Goal: Task Accomplishment & Management: Use online tool/utility

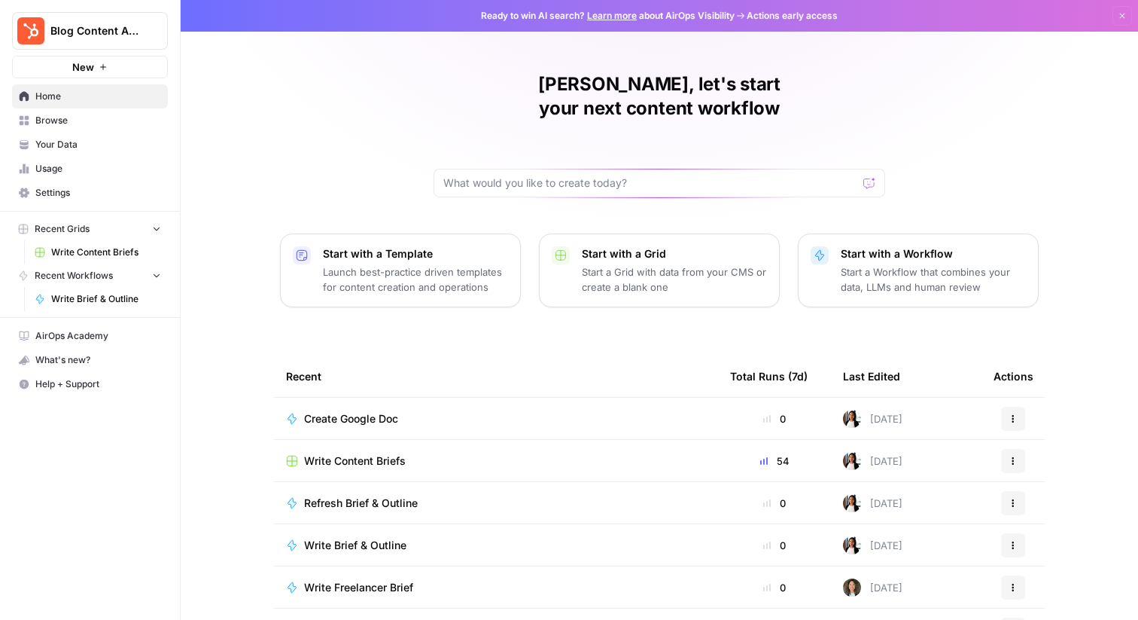
click at [83, 251] on span "Write Content Briefs" at bounding box center [106, 252] width 110 height 14
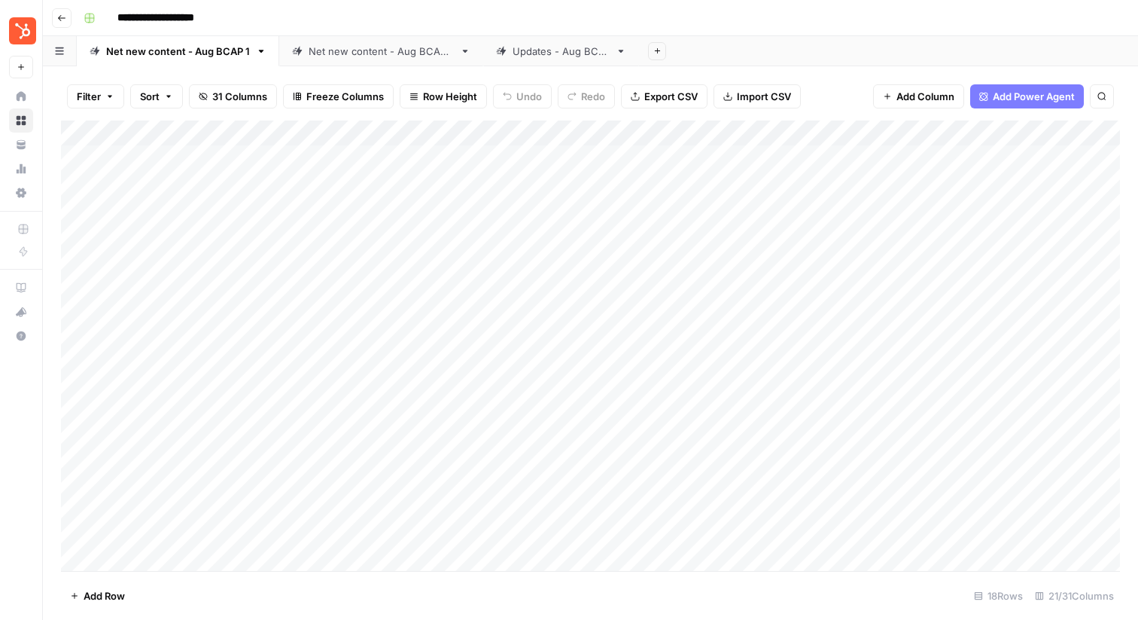
click at [562, 53] on div "Updates - Aug BCAP" at bounding box center [561, 51] width 97 height 15
click at [455, 155] on div "Add Column" at bounding box center [590, 298] width 1059 height 357
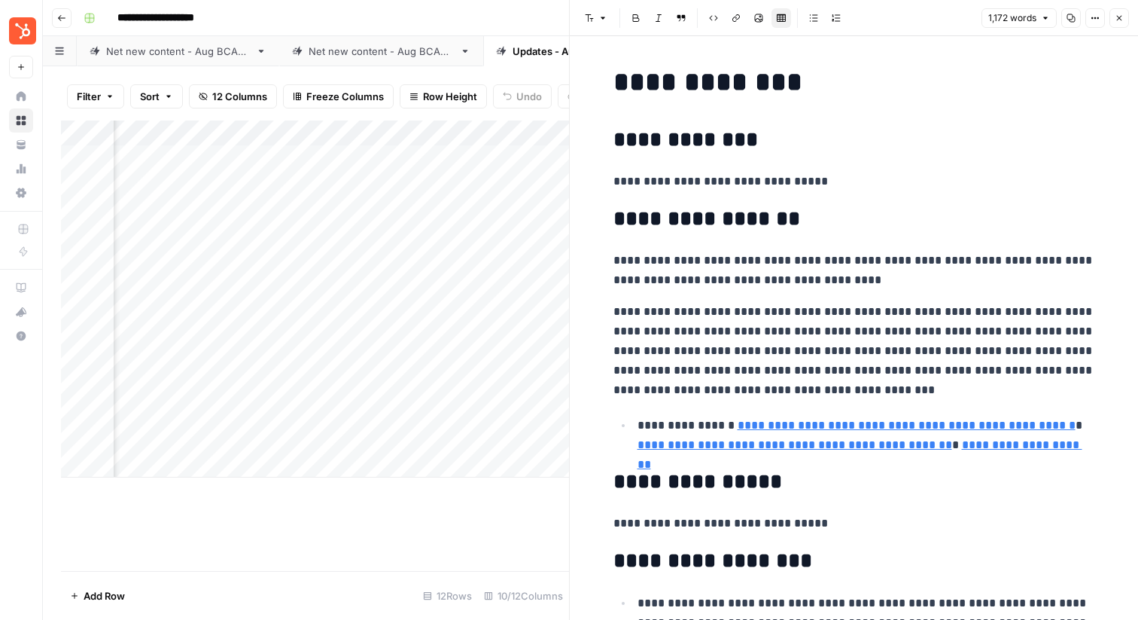
click at [537, 534] on div "Add Column" at bounding box center [315, 345] width 508 height 450
click at [1118, 17] on icon "button" at bounding box center [1119, 18] width 9 height 9
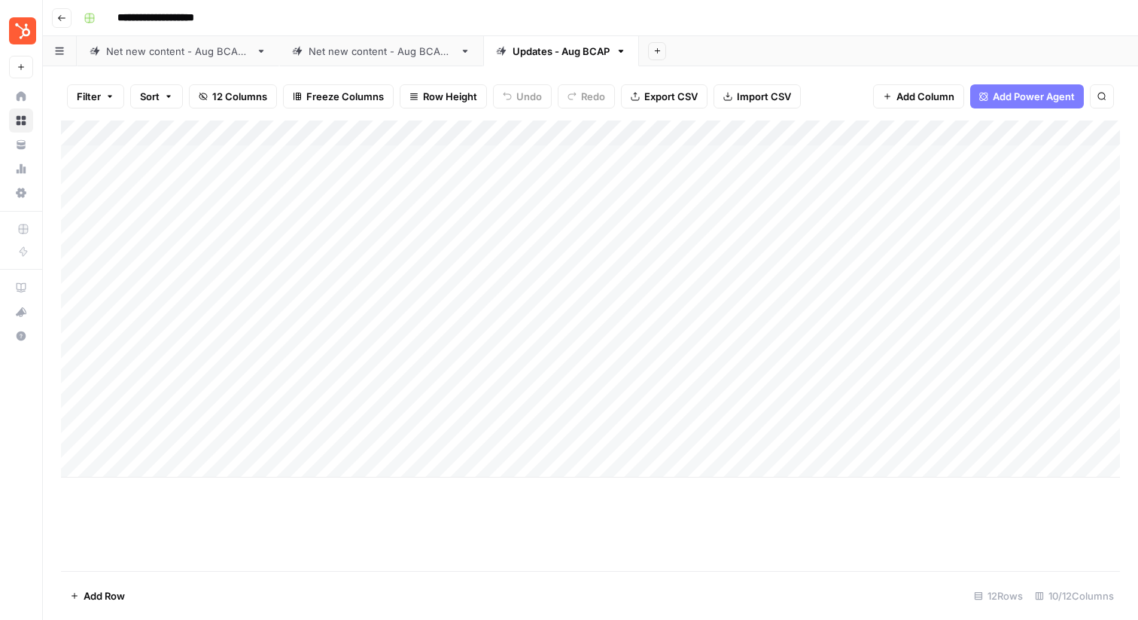
click at [126, 46] on div "Net new content - Aug BCAP 1" at bounding box center [178, 51] width 144 height 15
click at [312, 62] on link "Net new content - Aug BCAP 2" at bounding box center [381, 51] width 204 height 30
click at [867, 158] on div "Add Column" at bounding box center [590, 345] width 1059 height 450
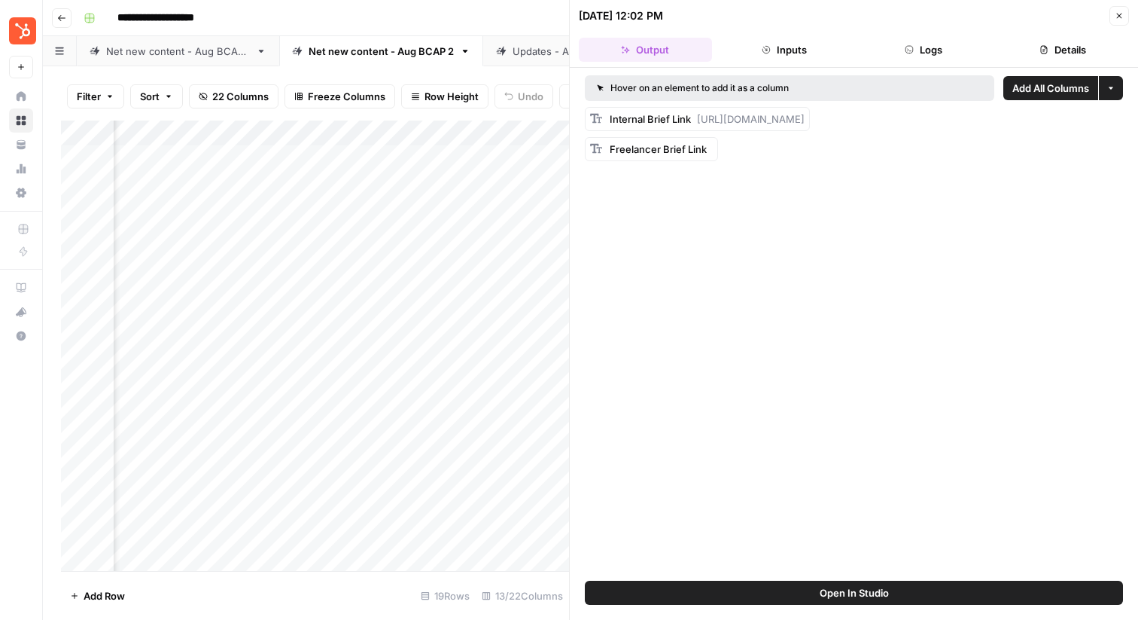
click at [1128, 14] on button "Close" at bounding box center [1120, 16] width 20 height 20
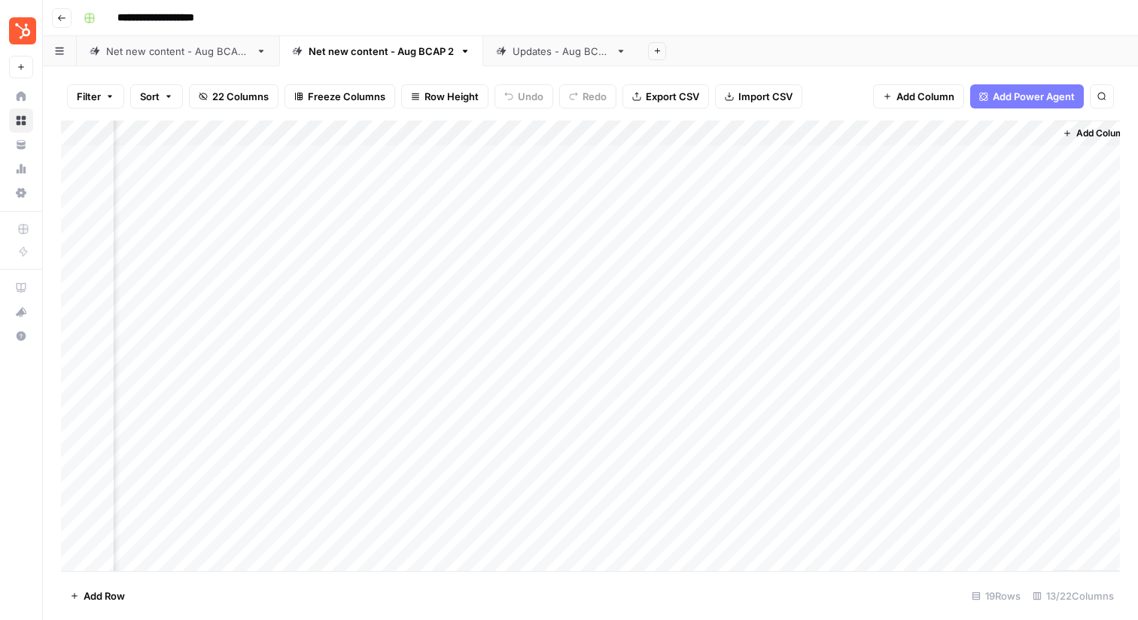
scroll to position [0, 1150]
click at [766, 157] on div "Add Column" at bounding box center [590, 345] width 1059 height 450
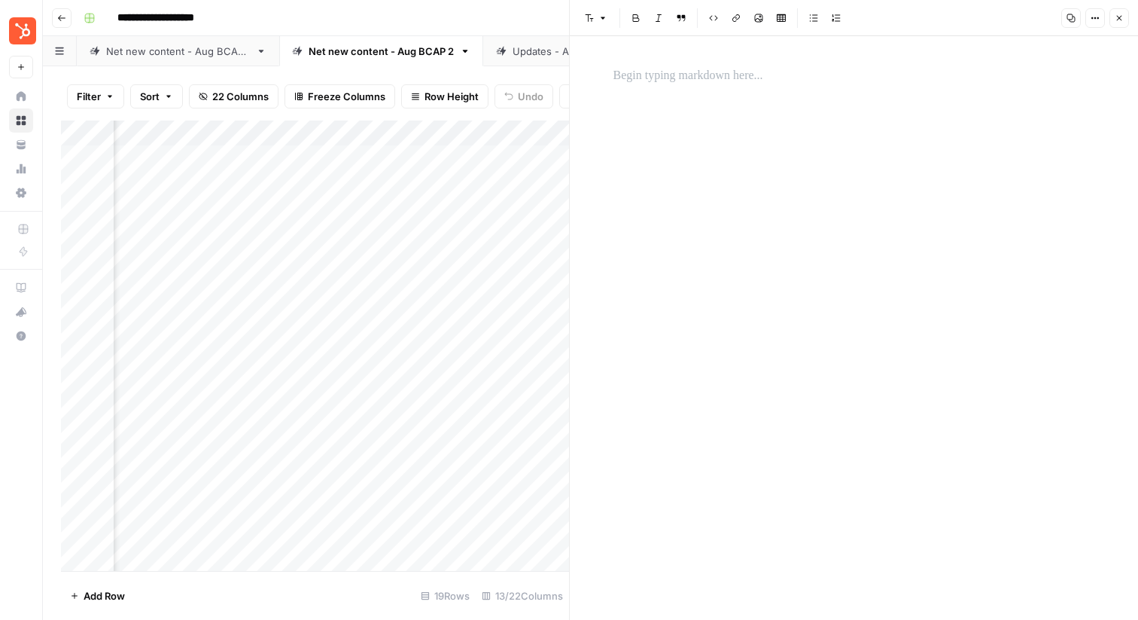
click at [1129, 16] on header "Font style Bold Italic Block quote Code block Link Image Insert Table Bulleted …" at bounding box center [854, 18] width 568 height 36
click at [1121, 17] on icon "button" at bounding box center [1119, 18] width 9 height 9
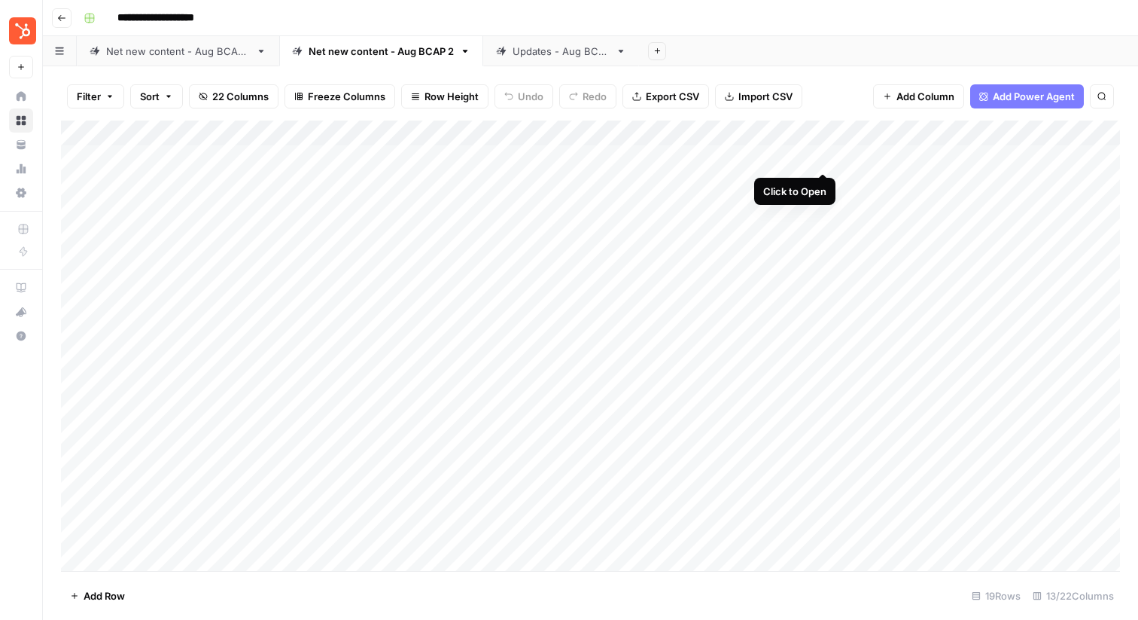
click at [824, 160] on div "Add Column" at bounding box center [590, 345] width 1059 height 450
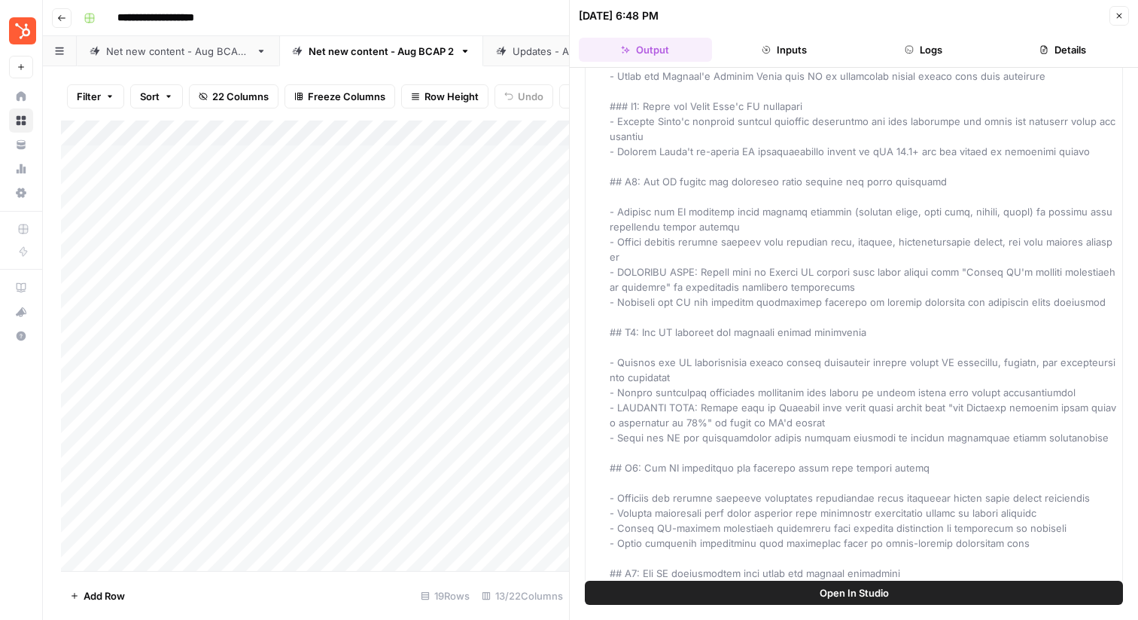
scroll to position [5828, 0]
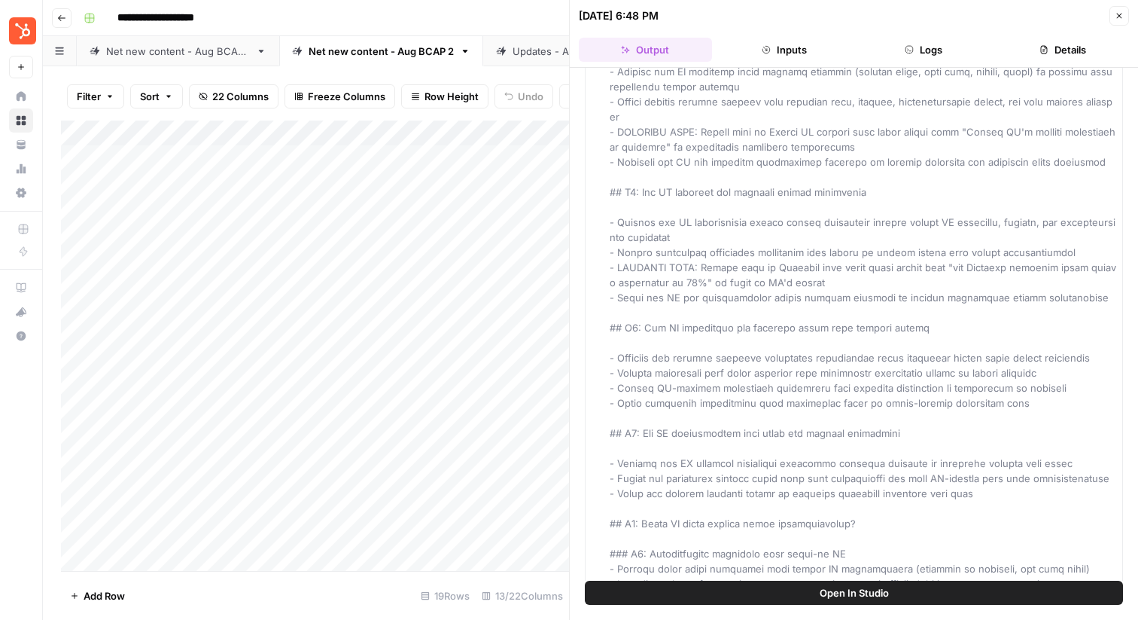
click at [1118, 15] on icon "button" at bounding box center [1119, 15] width 9 height 9
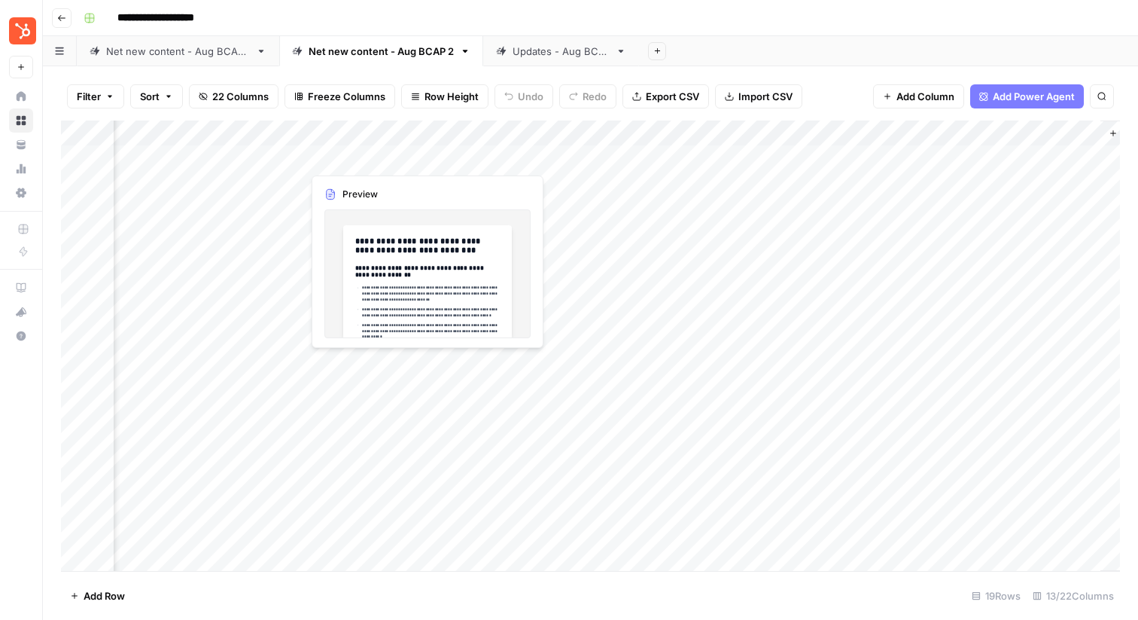
scroll to position [0, 747]
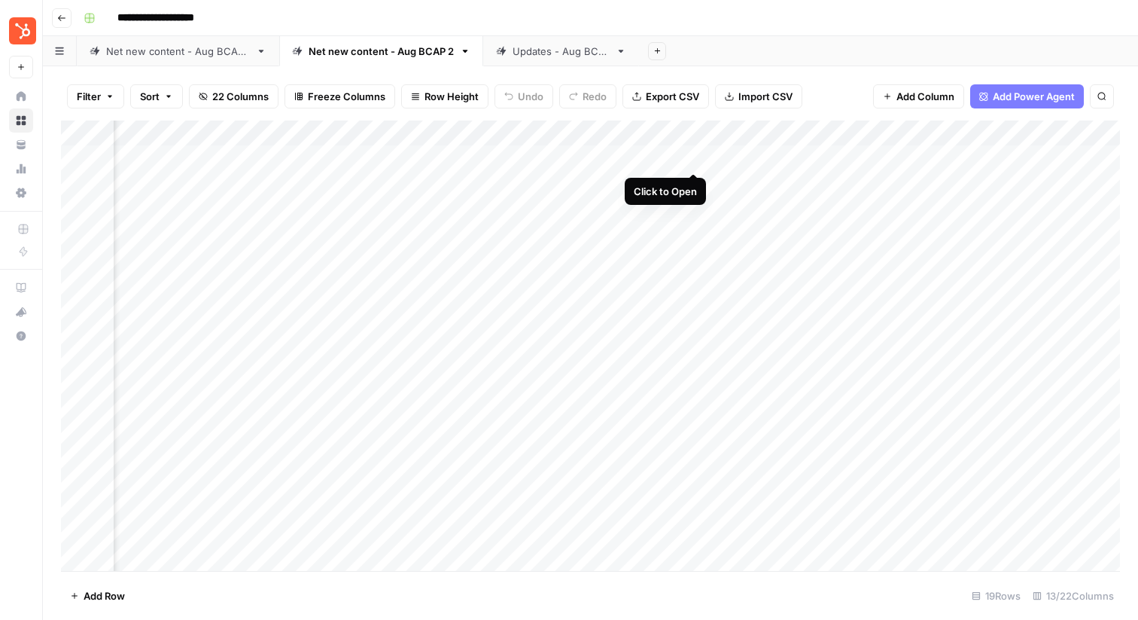
click at [694, 156] on div "Add Column" at bounding box center [590, 345] width 1059 height 450
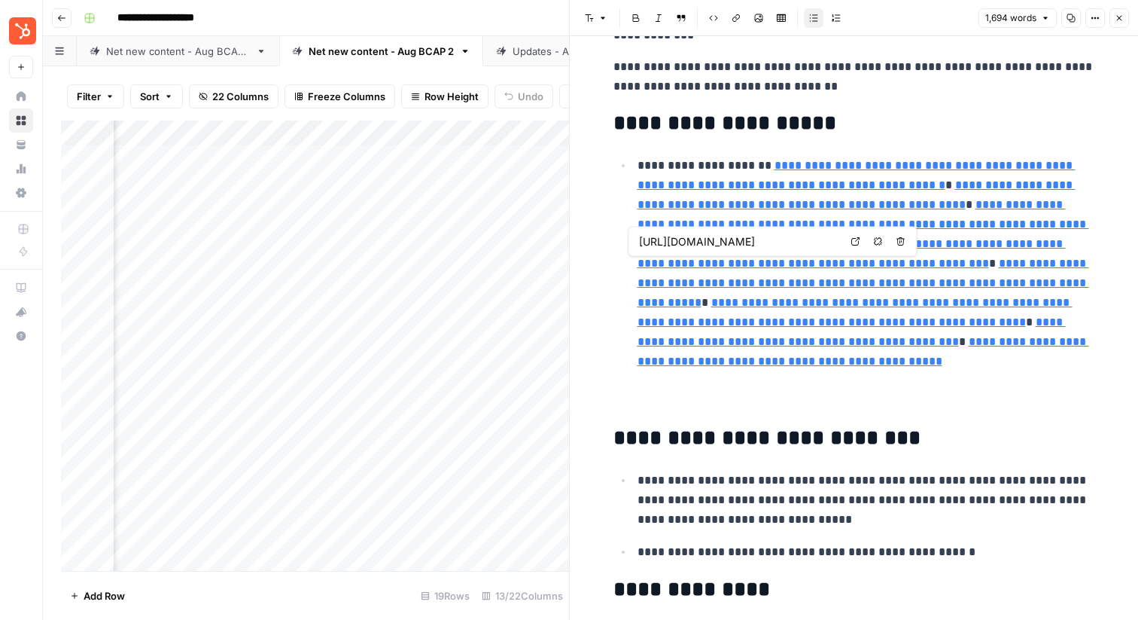
type input "[URL][DOMAIN_NAME]"
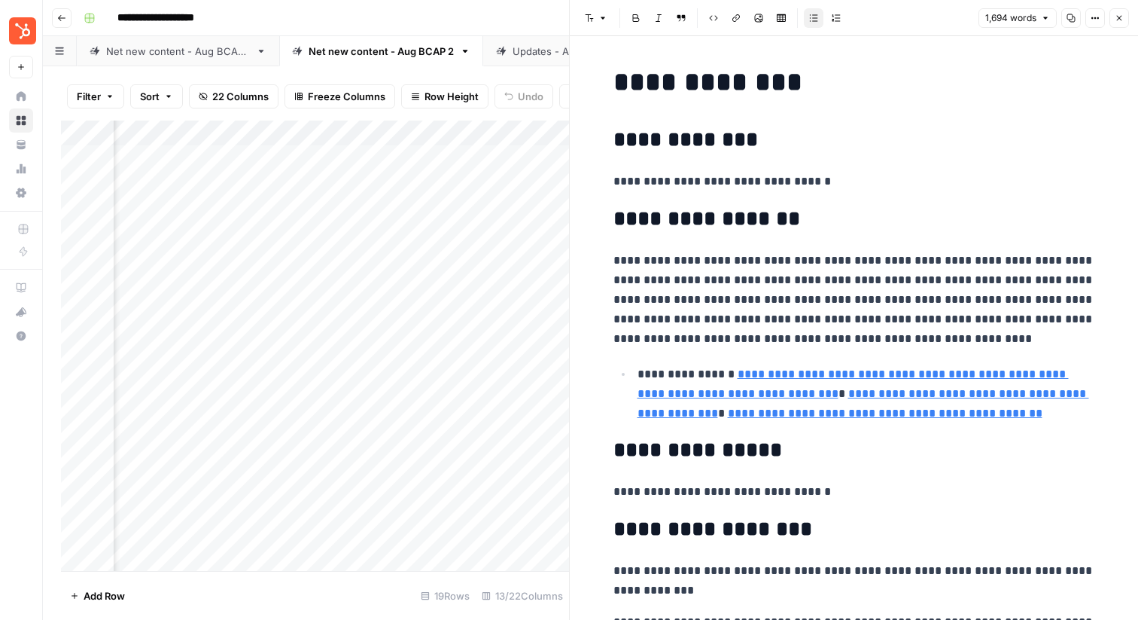
type input "[URL][DOMAIN_NAME]"
click at [1119, 14] on icon "button" at bounding box center [1119, 18] width 9 height 9
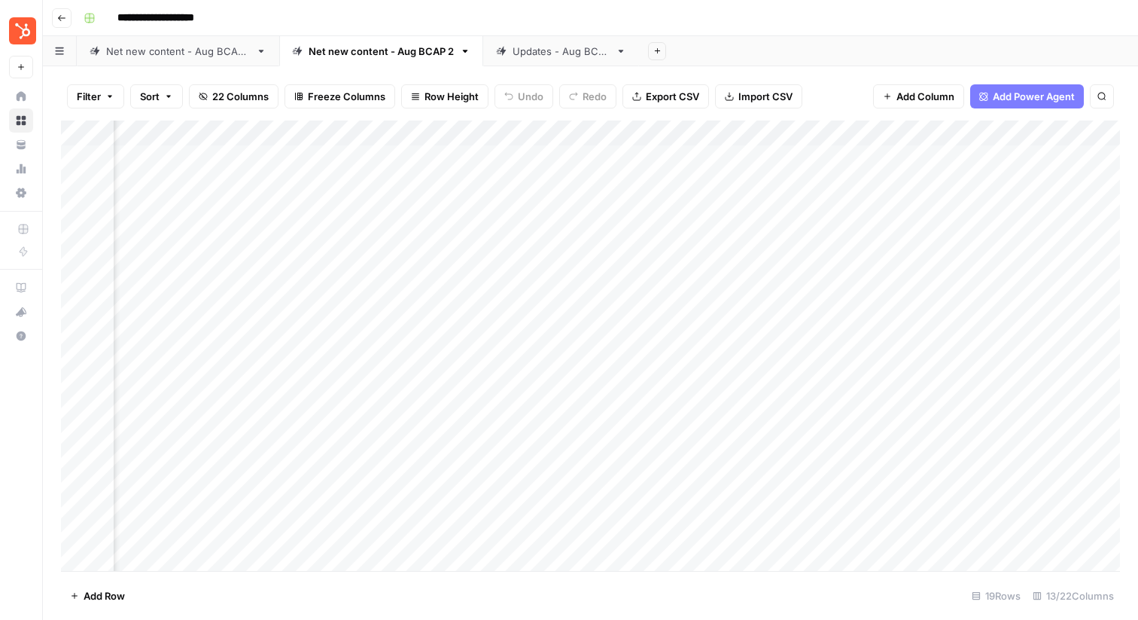
click at [526, 55] on div "Updates - Aug BCAP" at bounding box center [561, 51] width 97 height 15
click at [699, 207] on div "Add Column" at bounding box center [590, 298] width 1059 height 357
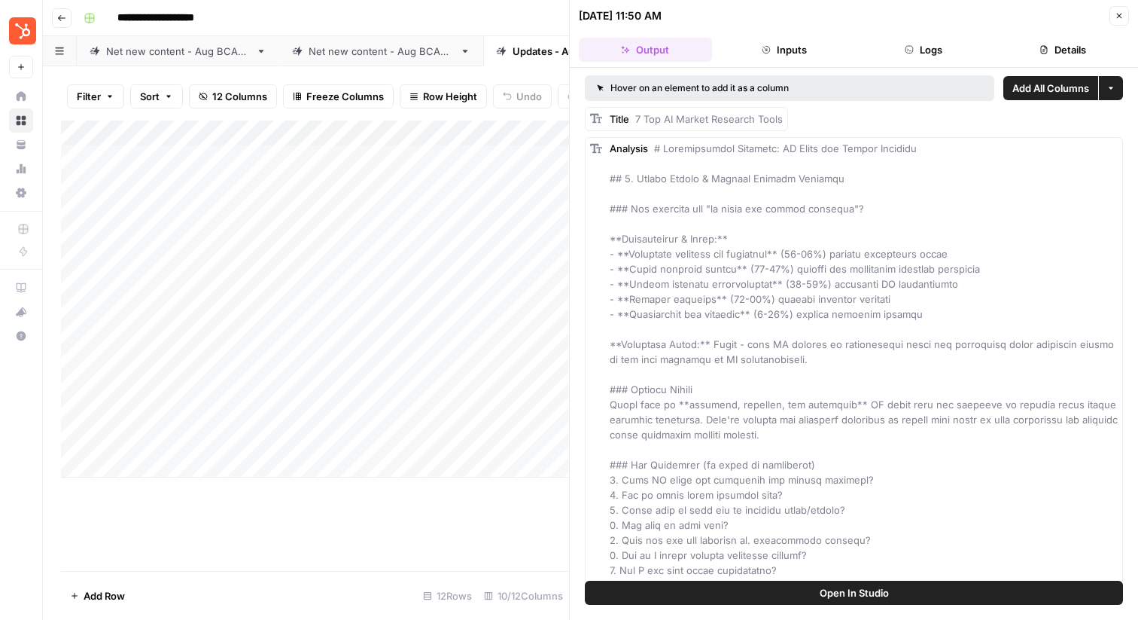
click at [1121, 20] on icon "button" at bounding box center [1119, 15] width 9 height 9
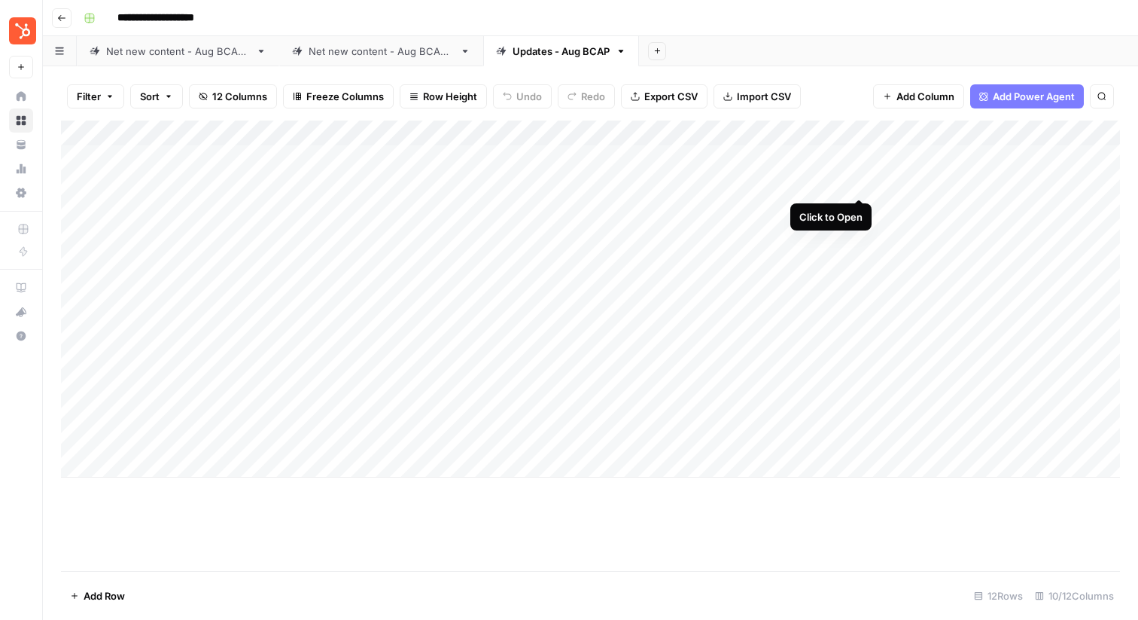
click at [860, 181] on div "Add Column" at bounding box center [590, 298] width 1059 height 357
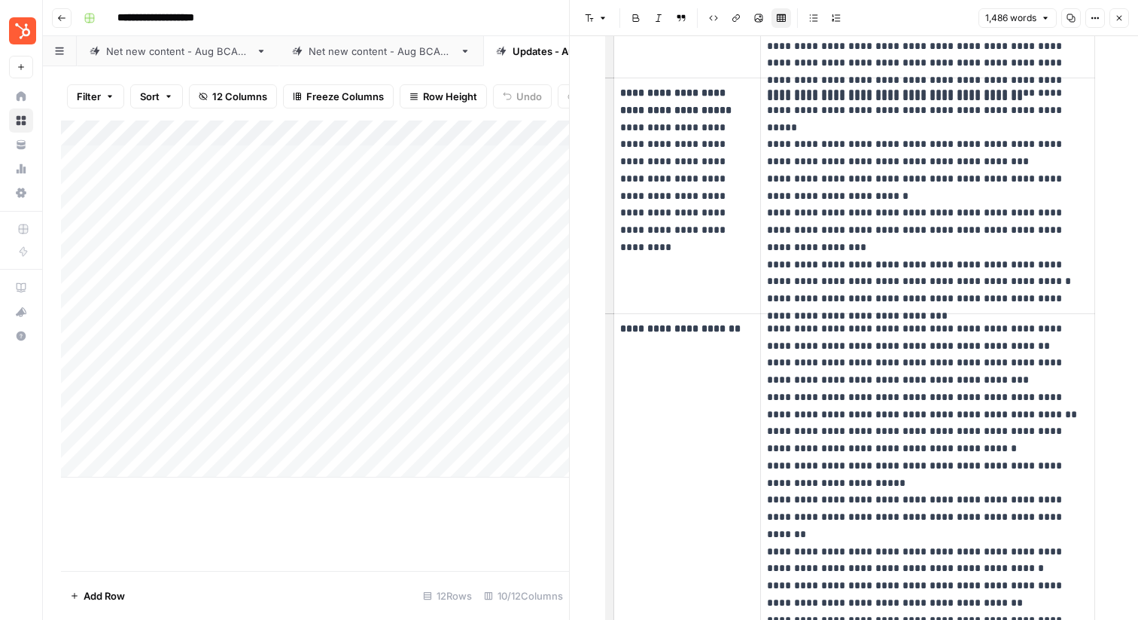
scroll to position [4392, 0]
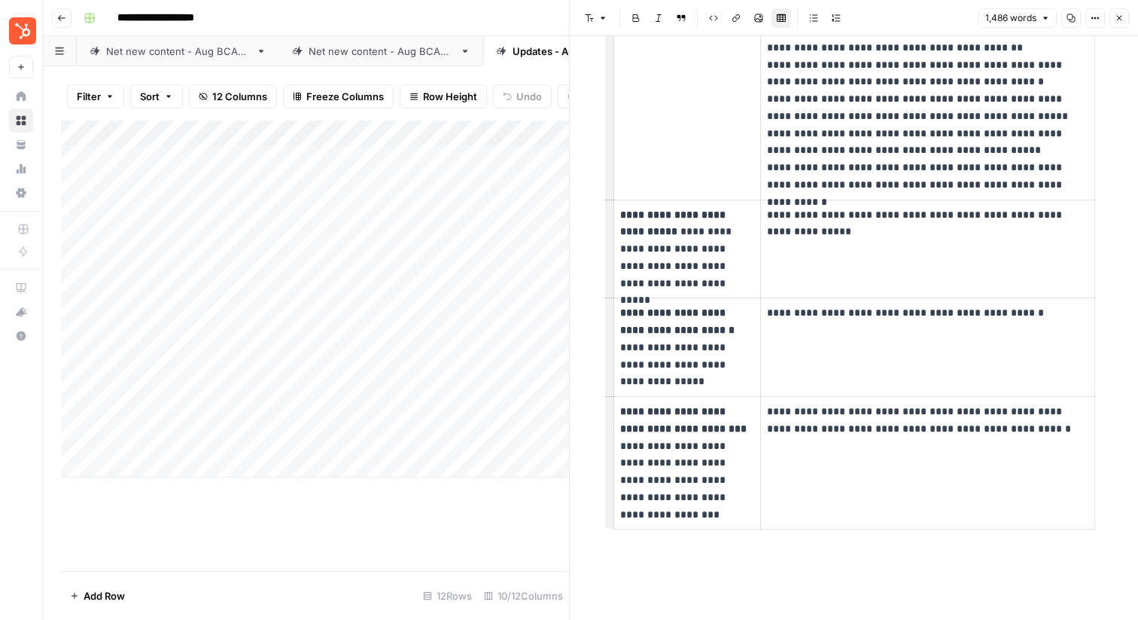
click at [1126, 17] on button "Close" at bounding box center [1120, 18] width 20 height 20
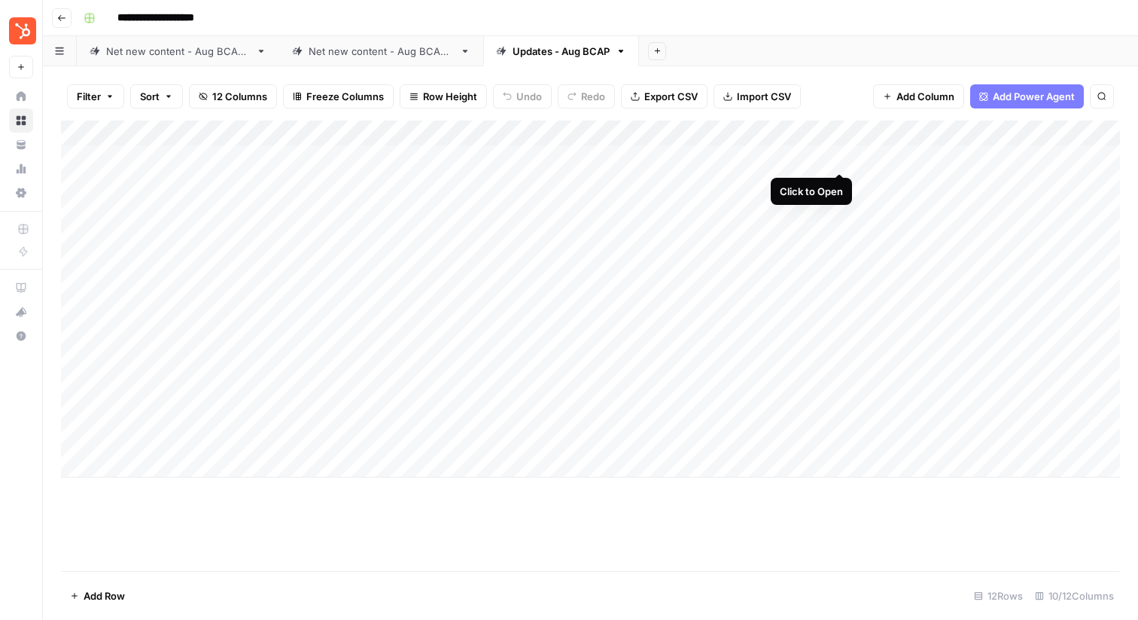
click at [841, 157] on div "Add Column" at bounding box center [590, 298] width 1059 height 357
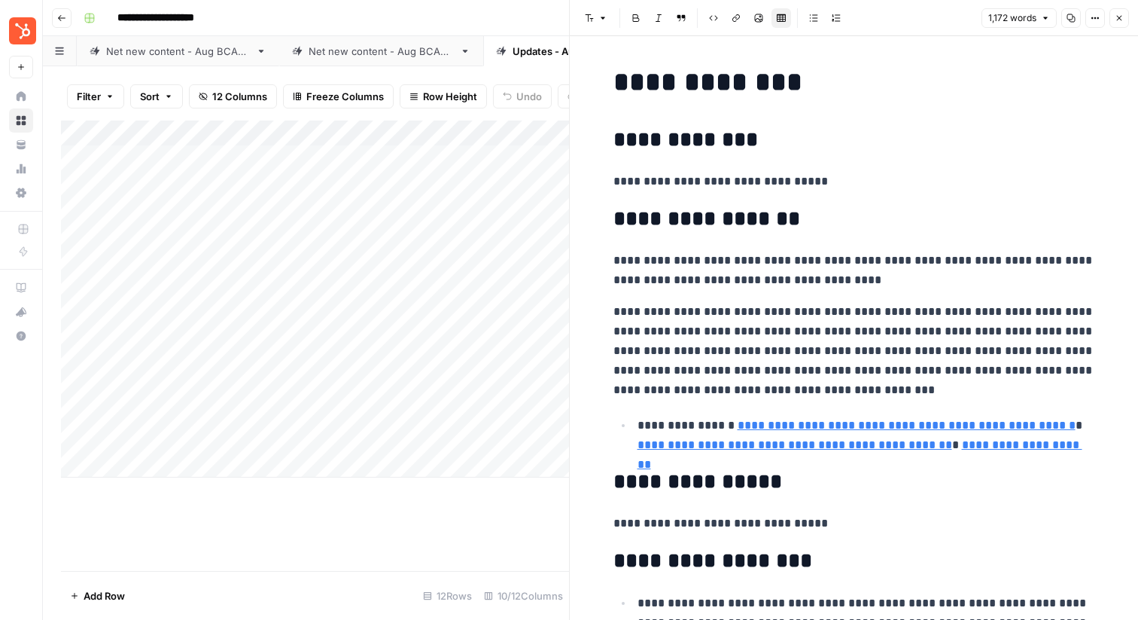
click at [1126, 17] on button "Close" at bounding box center [1120, 18] width 20 height 20
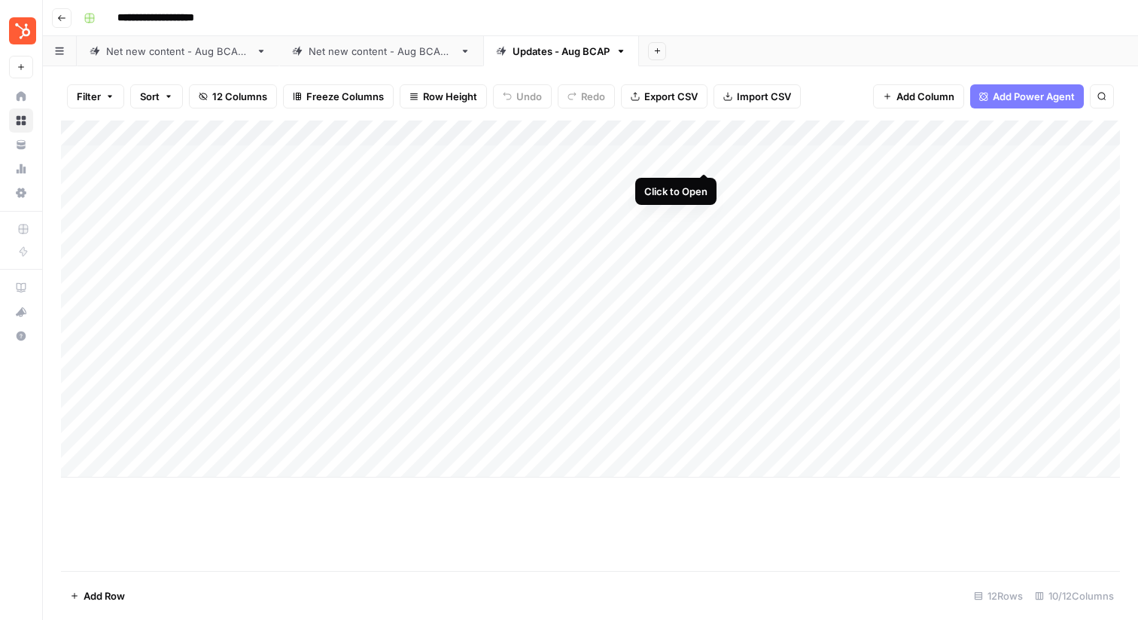
click at [703, 158] on div "Add Column" at bounding box center [590, 298] width 1059 height 357
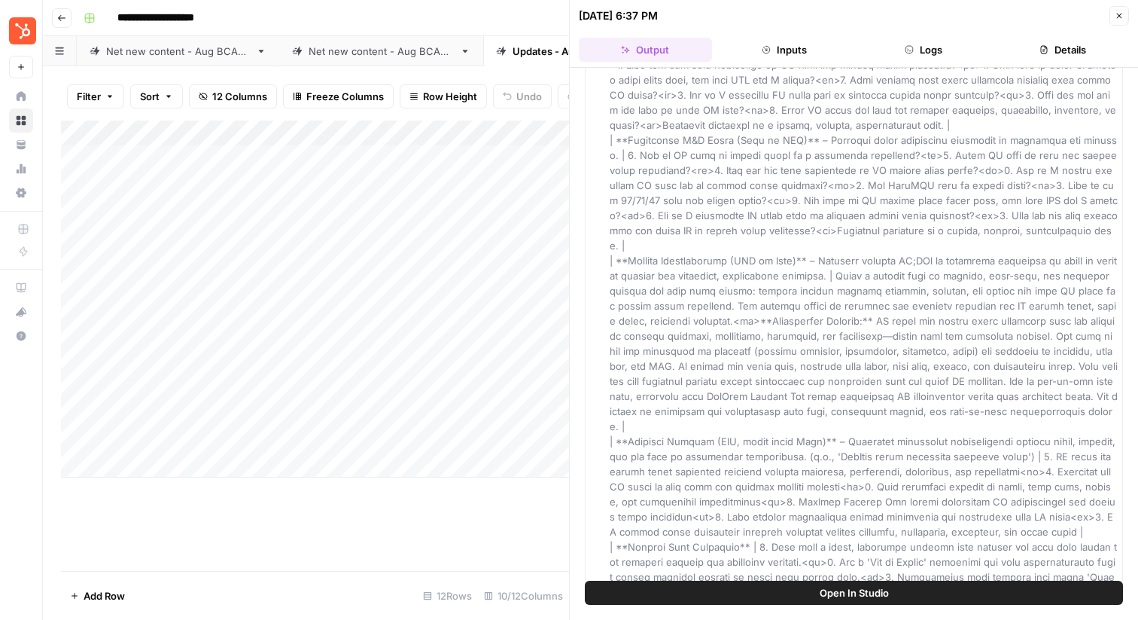
scroll to position [6797, 0]
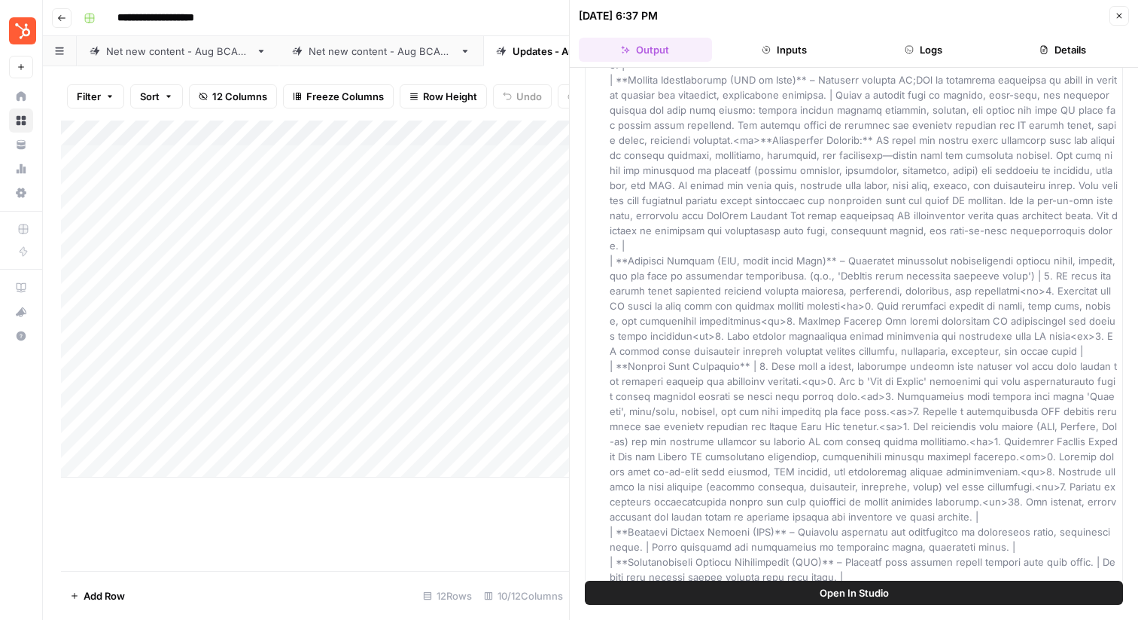
click at [1040, 52] on icon "button" at bounding box center [1044, 49] width 9 height 9
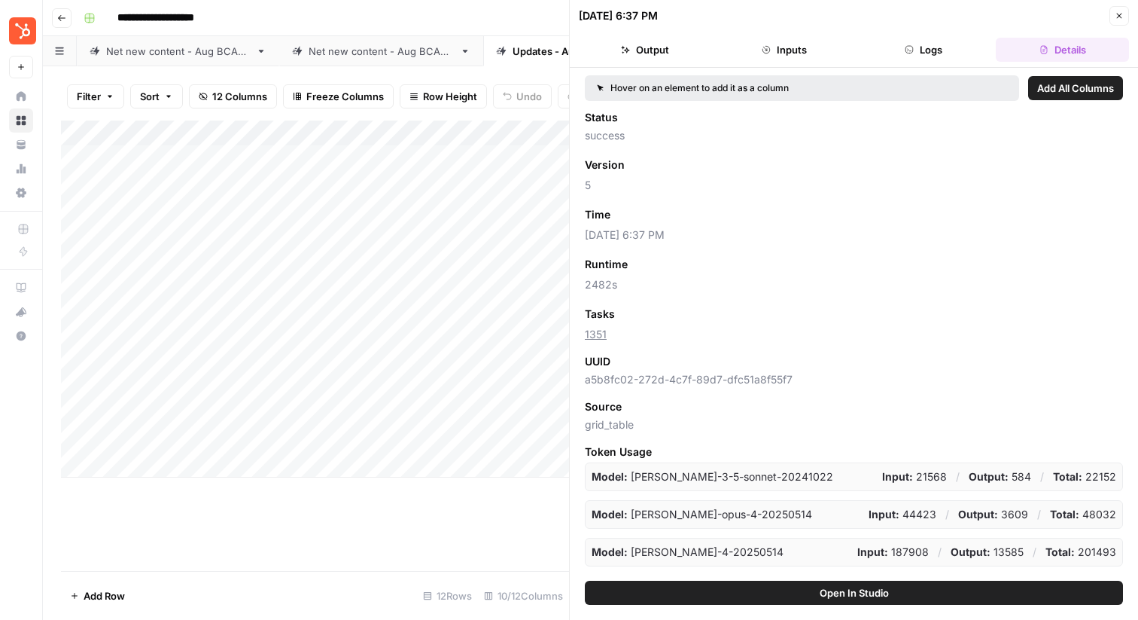
click at [961, 50] on button "Logs" at bounding box center [923, 50] width 133 height 24
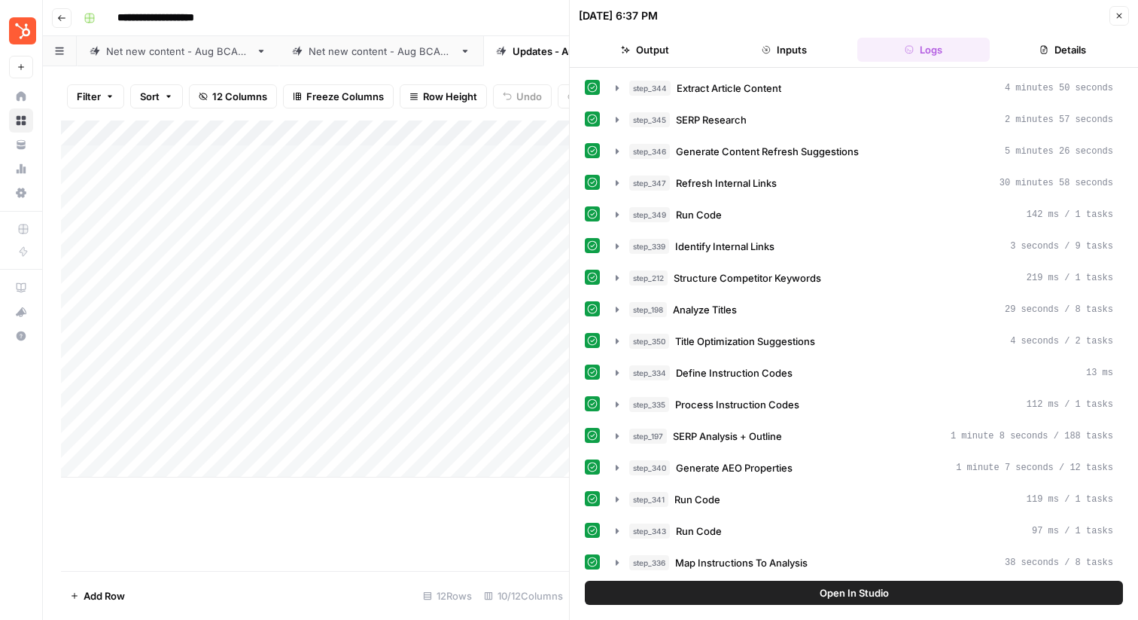
click at [781, 40] on button "Inputs" at bounding box center [784, 50] width 133 height 24
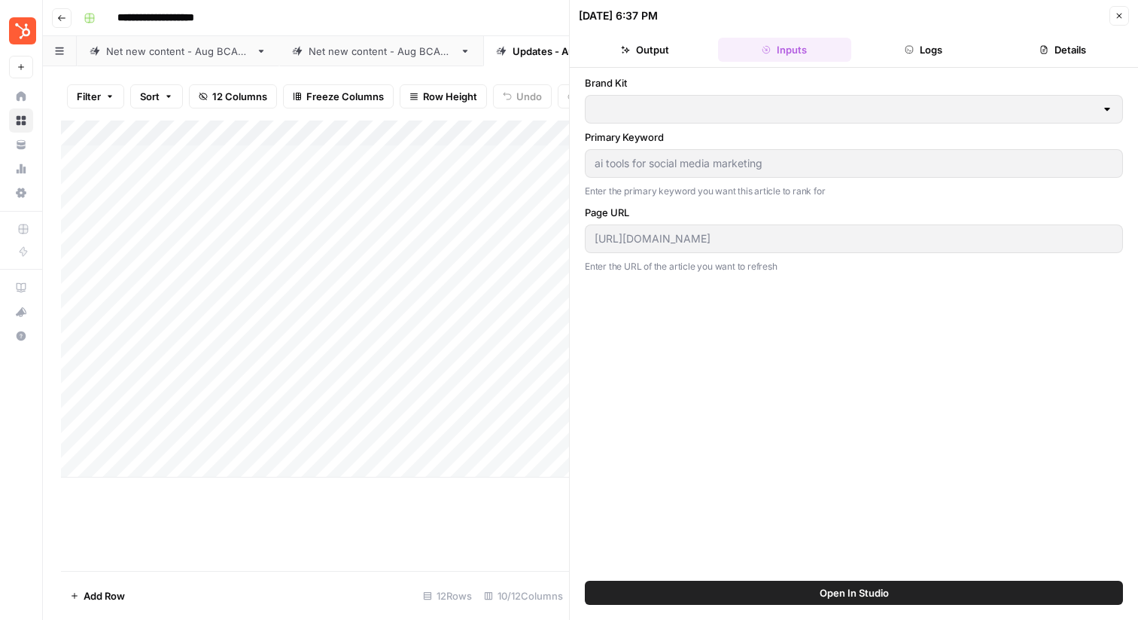
type input "HubSpot"
click at [663, 50] on button "Output" at bounding box center [645, 50] width 133 height 24
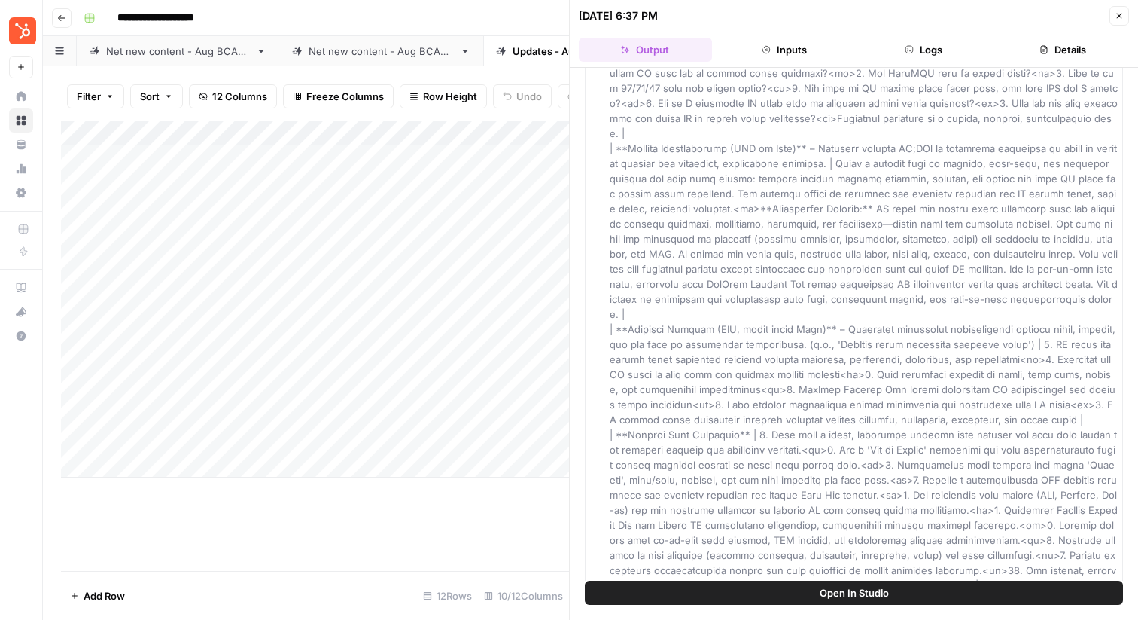
scroll to position [6797, 0]
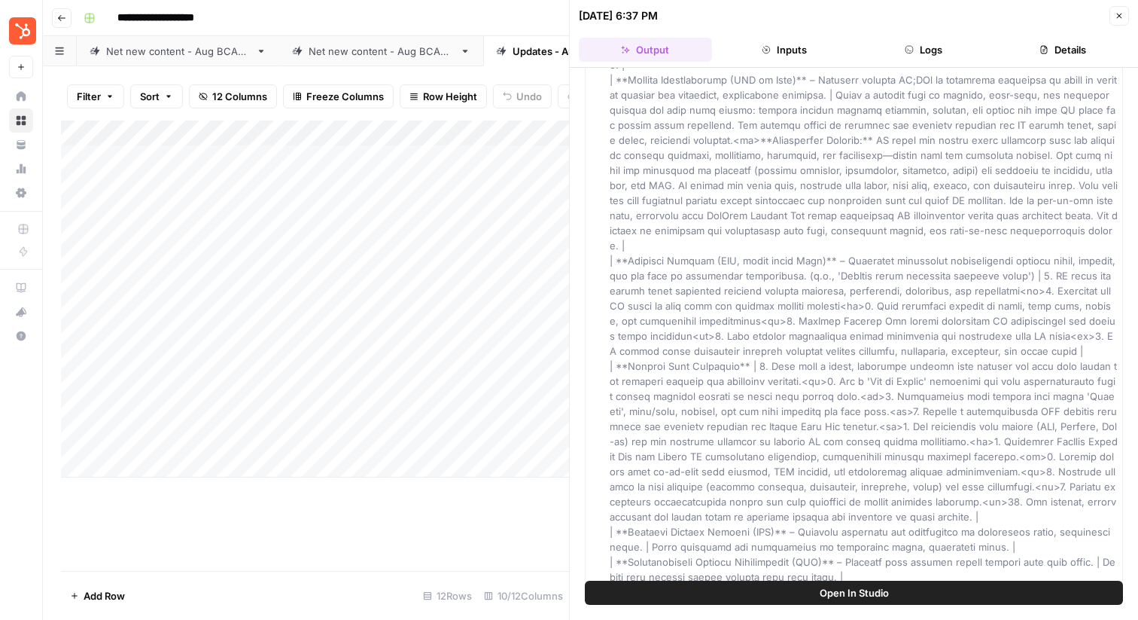
click at [781, 44] on button "Inputs" at bounding box center [784, 50] width 133 height 24
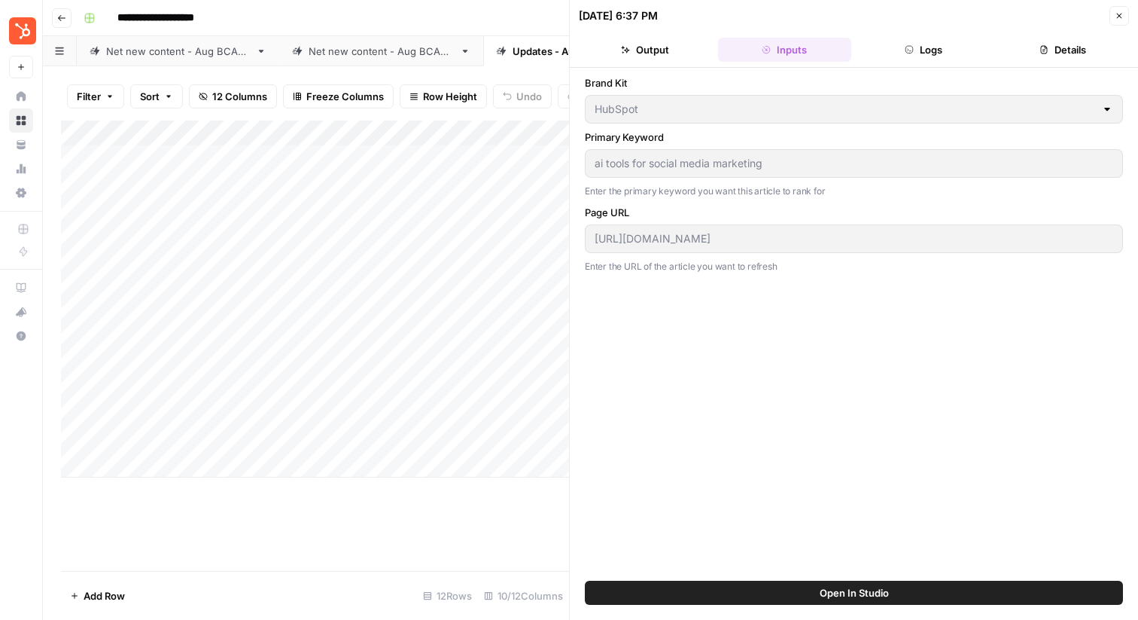
click at [899, 44] on button "Logs" at bounding box center [923, 50] width 133 height 24
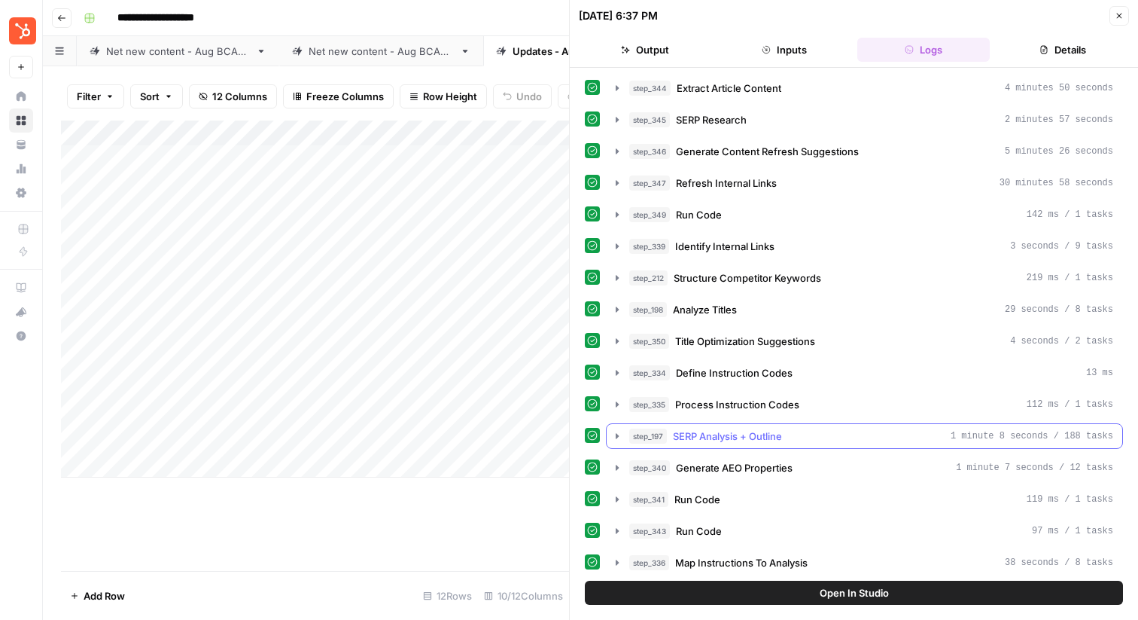
click at [614, 434] on icon "button" at bounding box center [617, 436] width 12 height 12
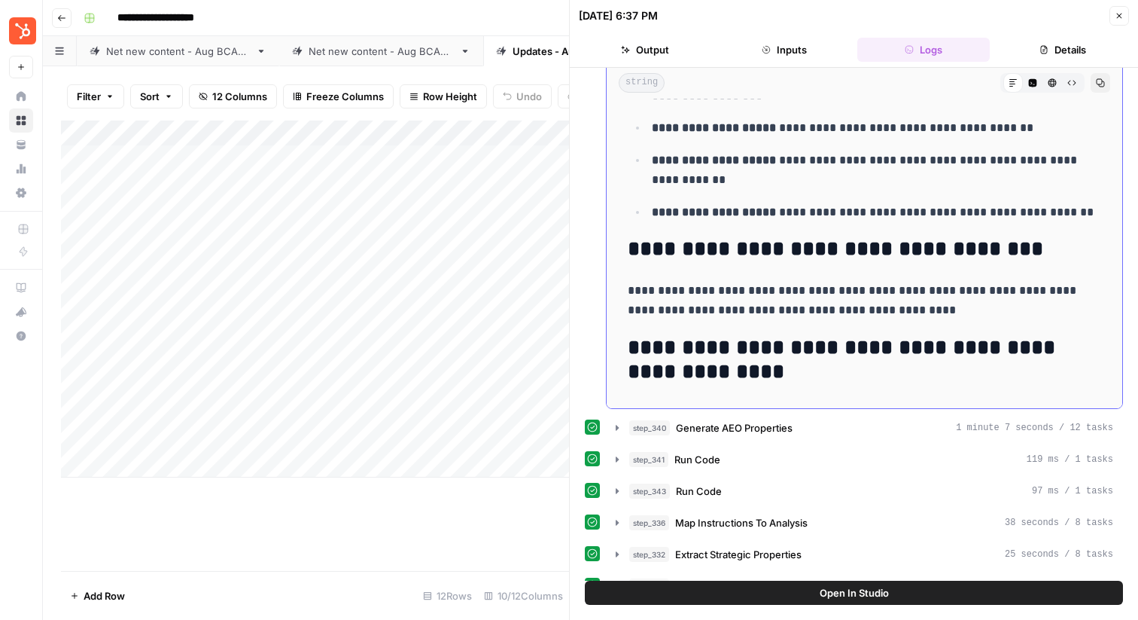
scroll to position [7054, 0]
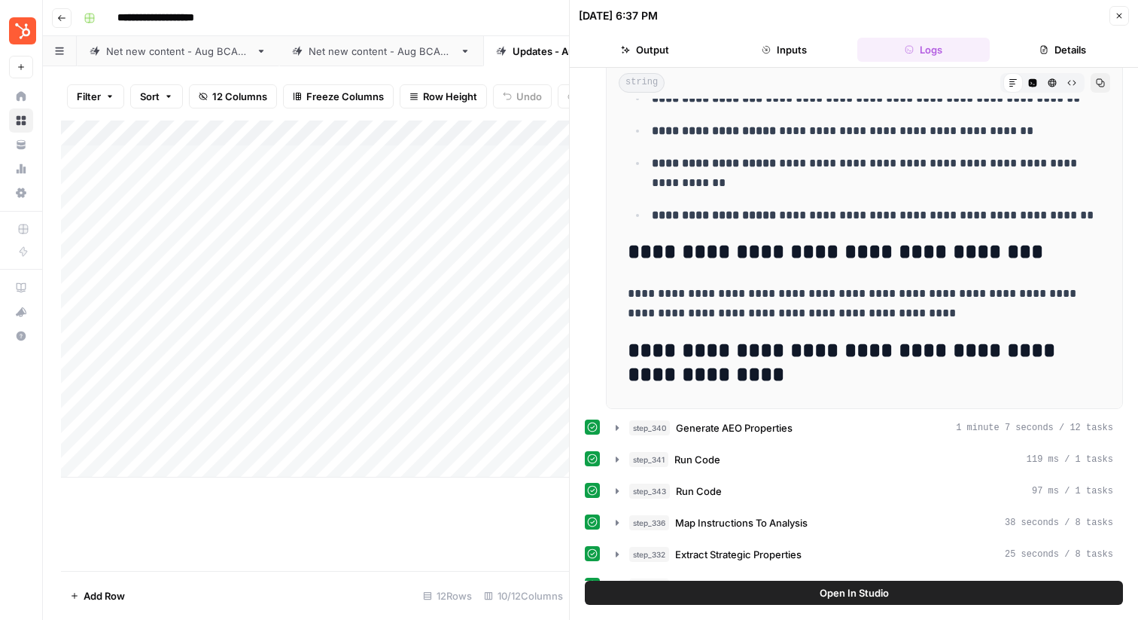
click at [668, 52] on button "Output" at bounding box center [645, 50] width 133 height 24
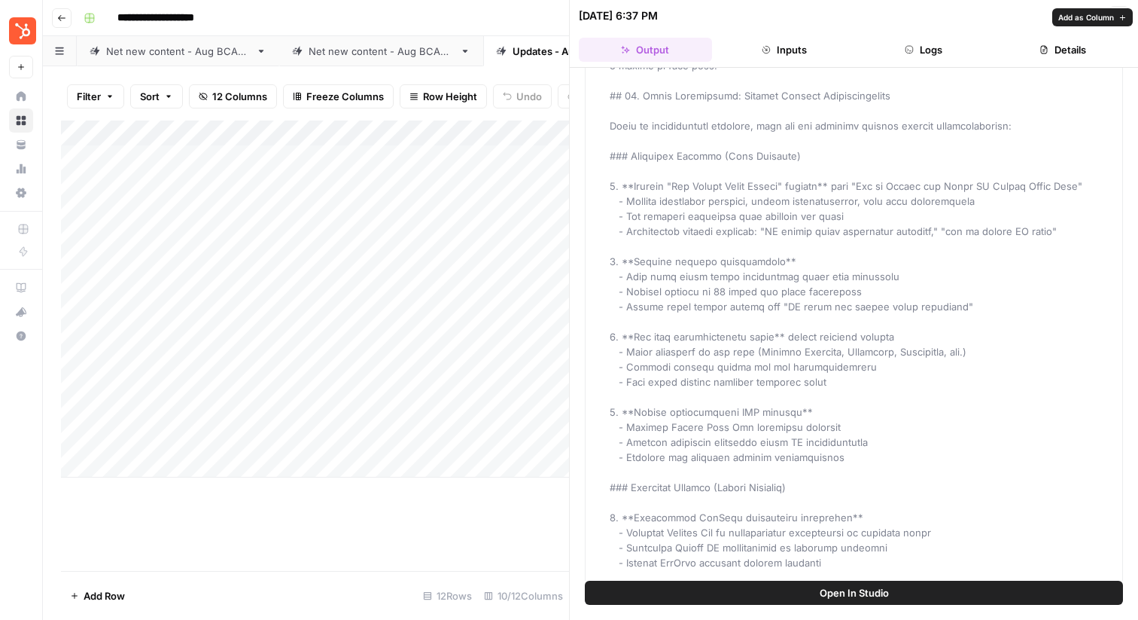
scroll to position [4080, 0]
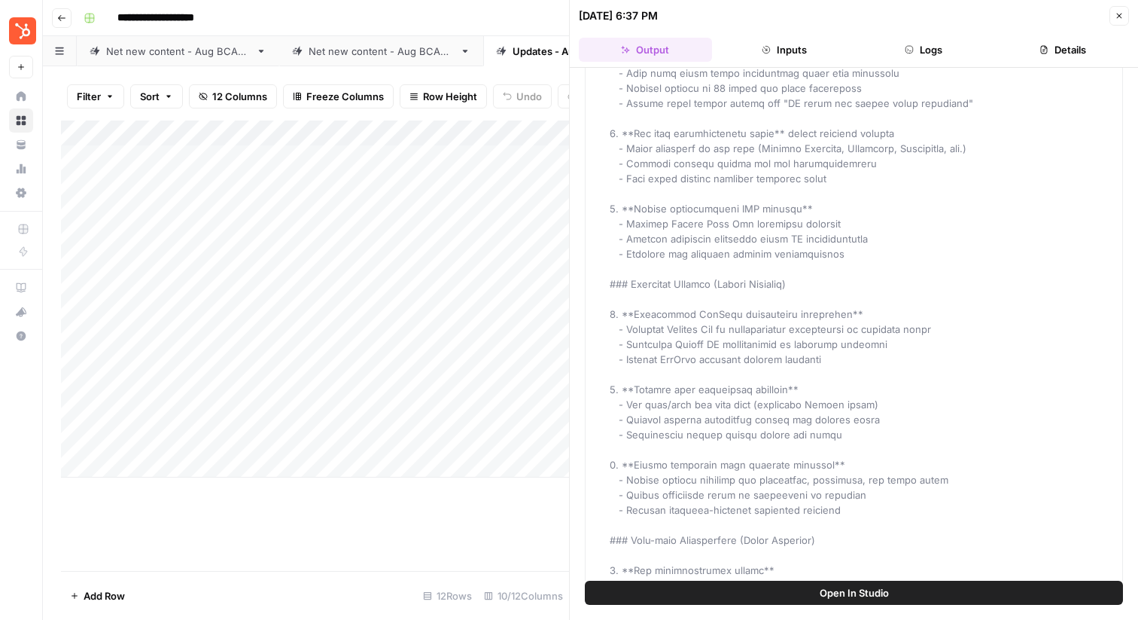
click at [809, 590] on button "Open In Studio" at bounding box center [854, 592] width 538 height 24
click at [1087, 43] on div "Close" at bounding box center [1109, 45] width 45 height 27
click at [1051, 44] on button "Details" at bounding box center [1062, 50] width 133 height 24
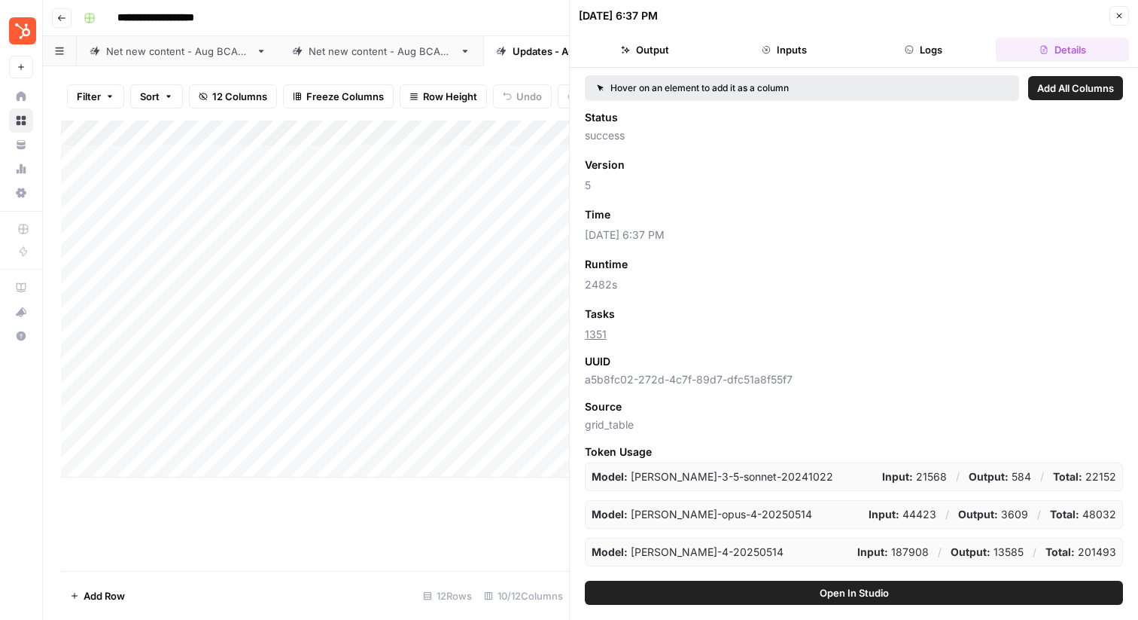
click at [1125, 22] on button "Close" at bounding box center [1120, 16] width 20 height 20
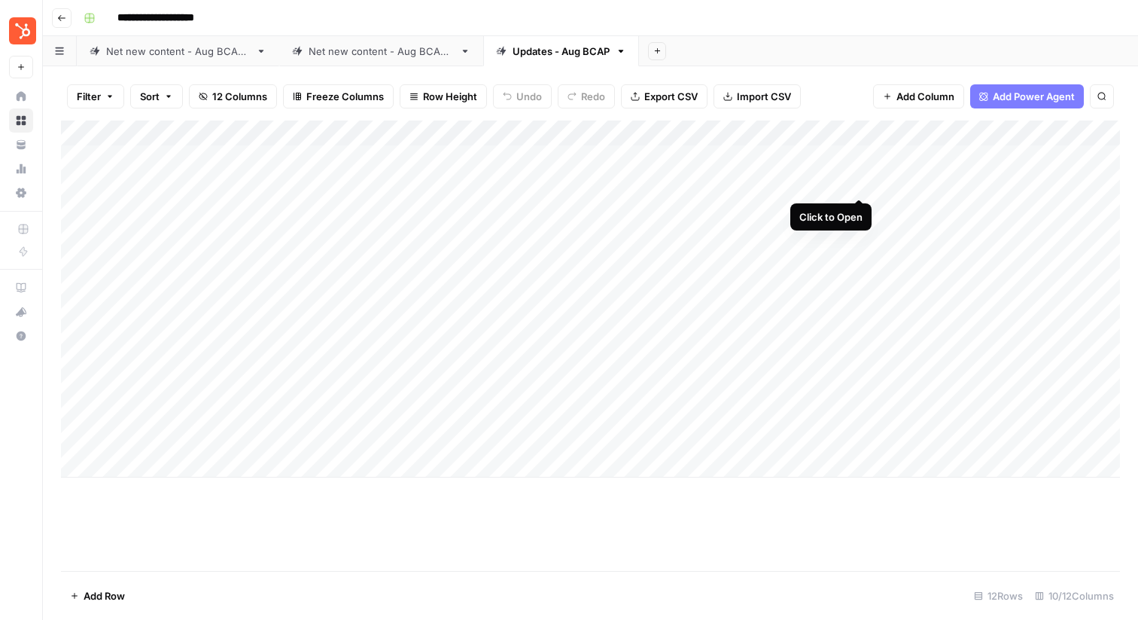
click at [857, 180] on div "Add Column" at bounding box center [590, 298] width 1059 height 357
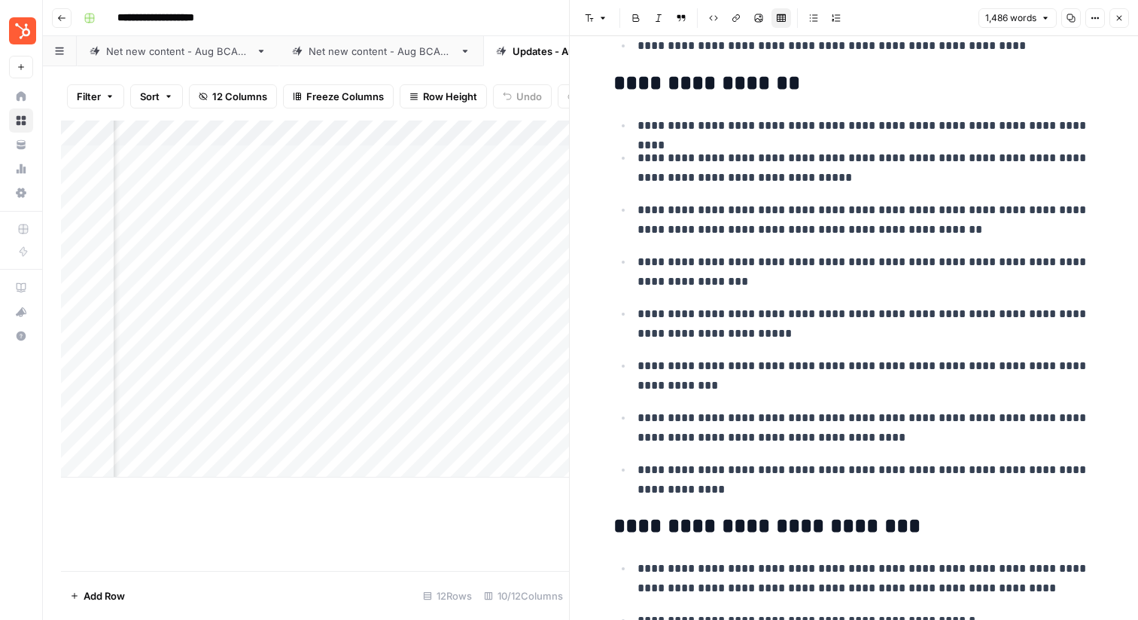
scroll to position [0, 289]
click at [269, 185] on div "Add Column" at bounding box center [315, 298] width 508 height 357
click at [300, 183] on div "Add Column" at bounding box center [315, 298] width 508 height 357
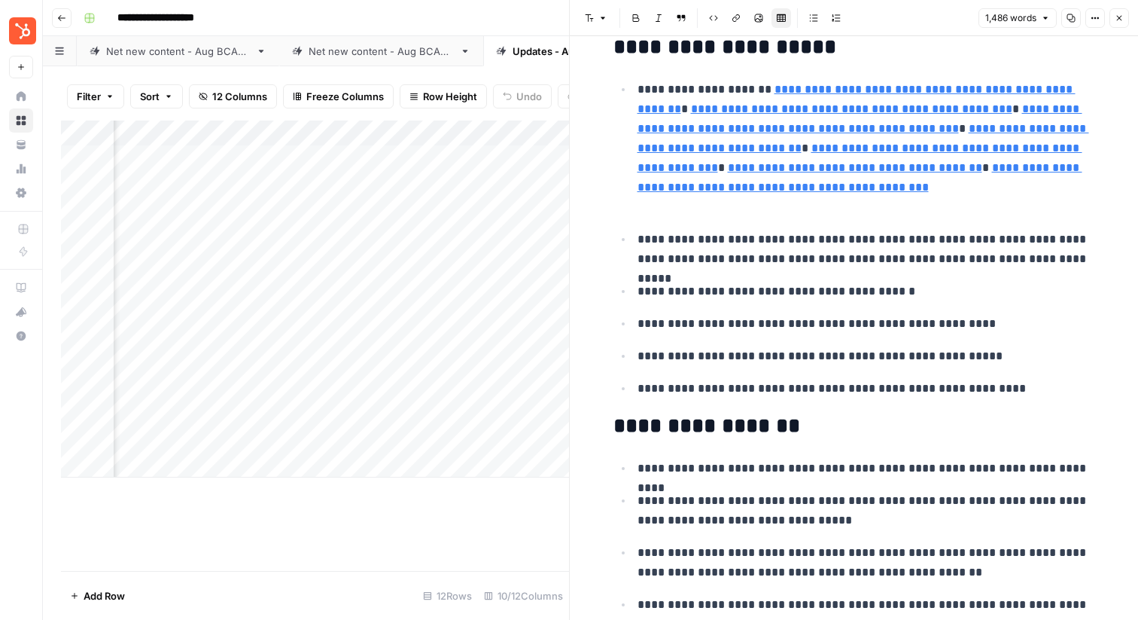
scroll to position [1107, 0]
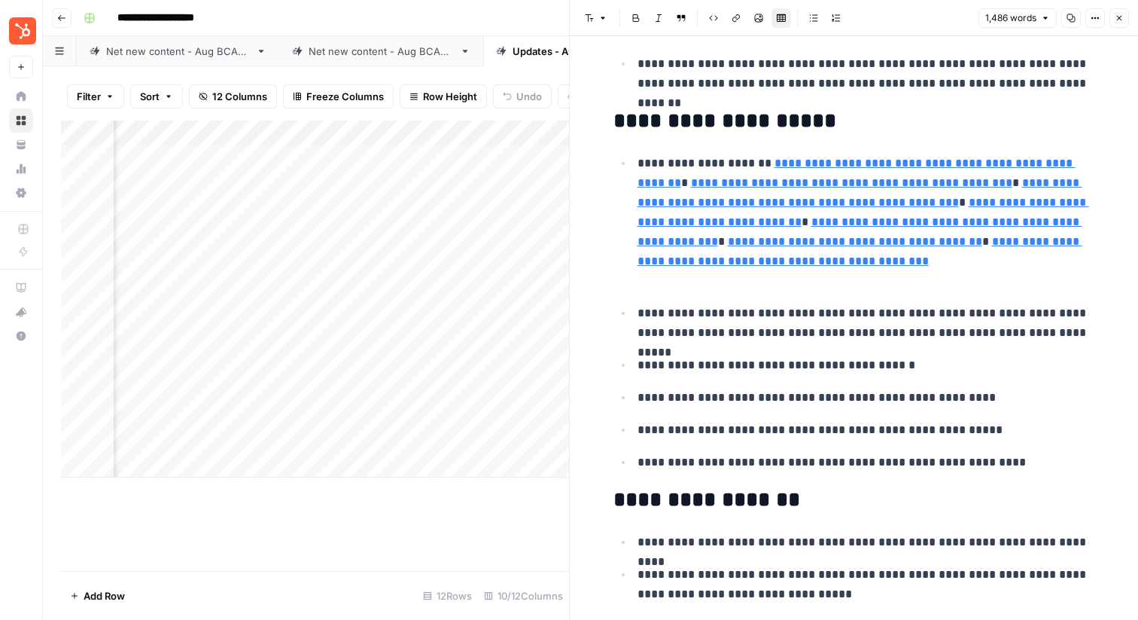
type input "[URL][DOMAIN_NAME]"
click at [550, 209] on div "Add Column" at bounding box center [315, 298] width 508 height 357
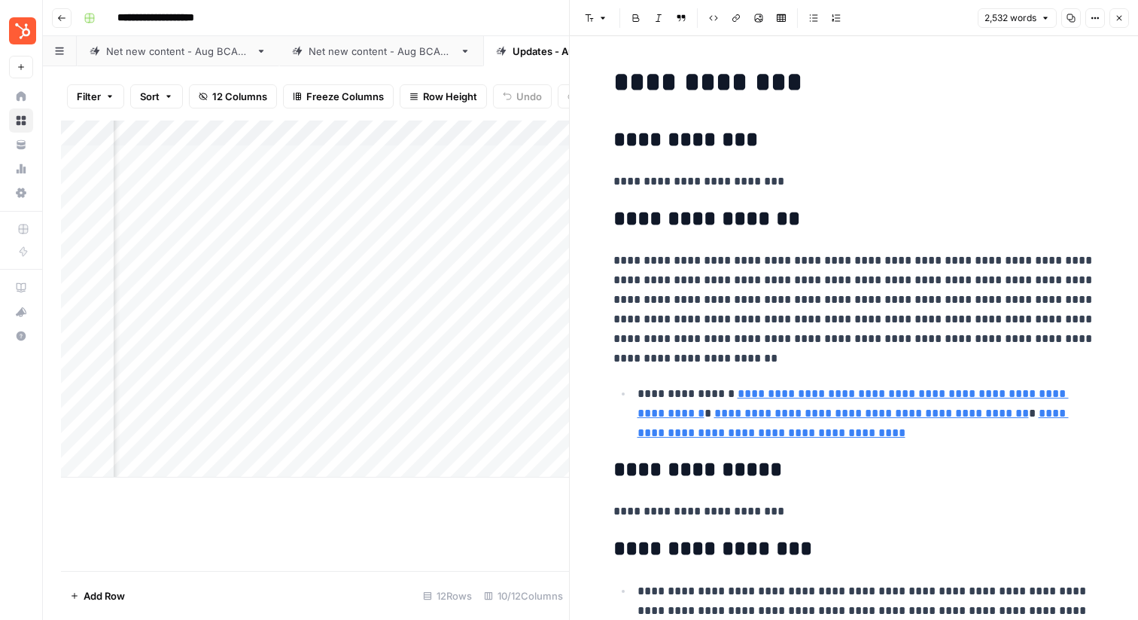
click at [1122, 16] on icon "button" at bounding box center [1119, 18] width 9 height 9
